Goal: Task Accomplishment & Management: Complete application form

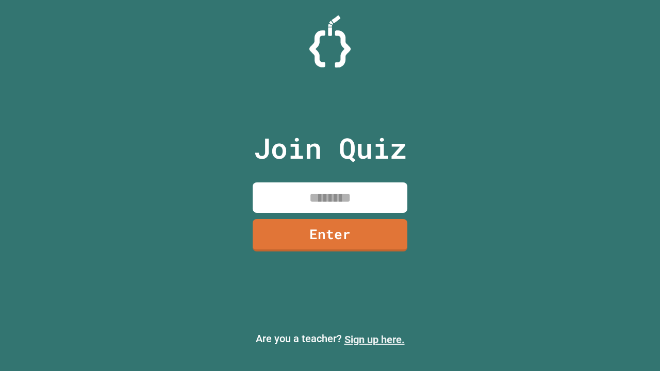
click at [374, 340] on link "Sign up here." at bounding box center [374, 340] width 60 height 12
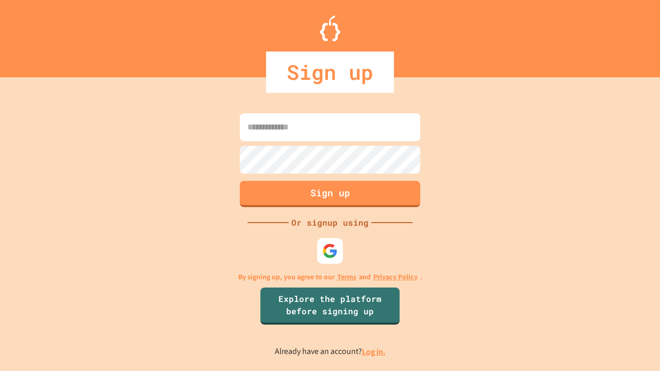
click at [374, 352] on link "Log in." at bounding box center [374, 351] width 24 height 11
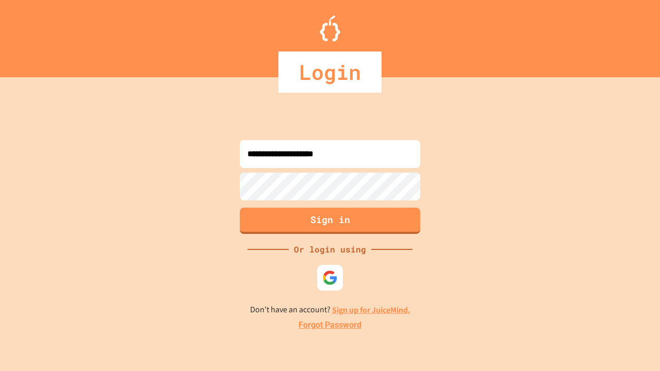
type input "**********"
